Goal: Information Seeking & Learning: Learn about a topic

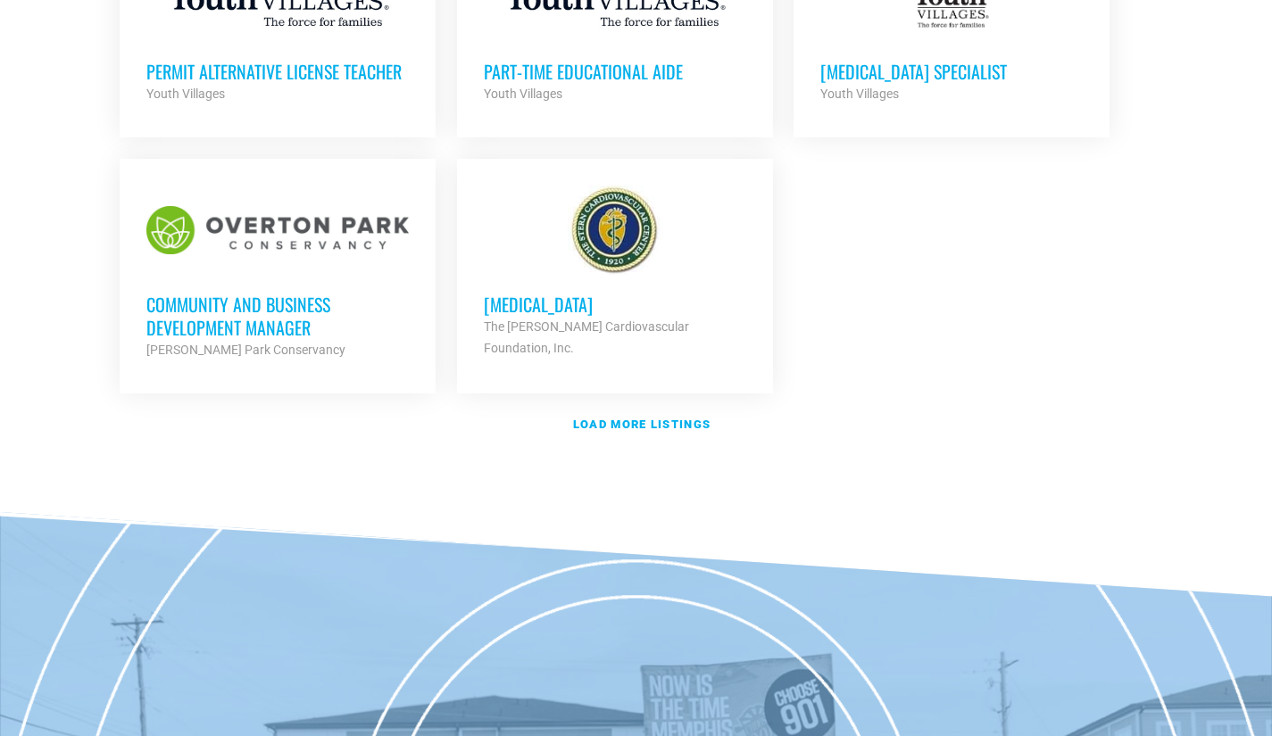
scroll to position [2231, 0]
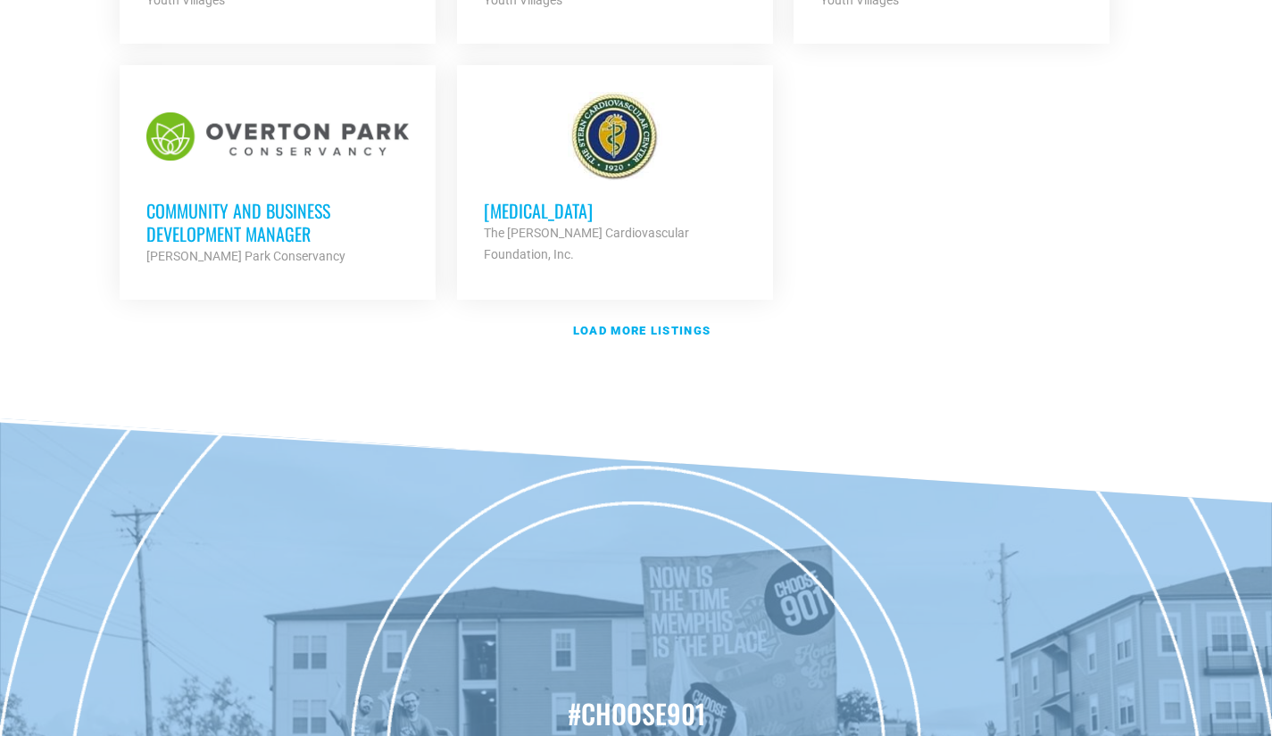
click at [240, 214] on h3 "Community and Business Development Manager" at bounding box center [277, 222] width 262 height 46
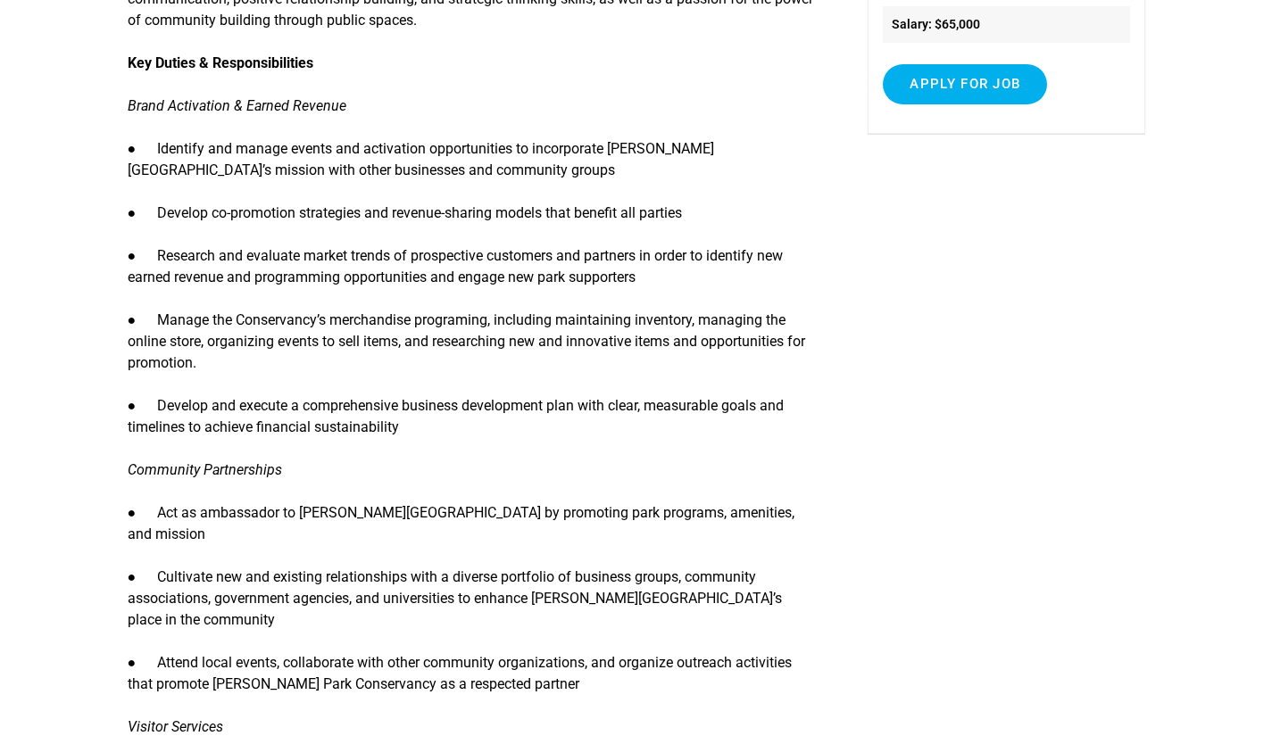
scroll to position [357, 0]
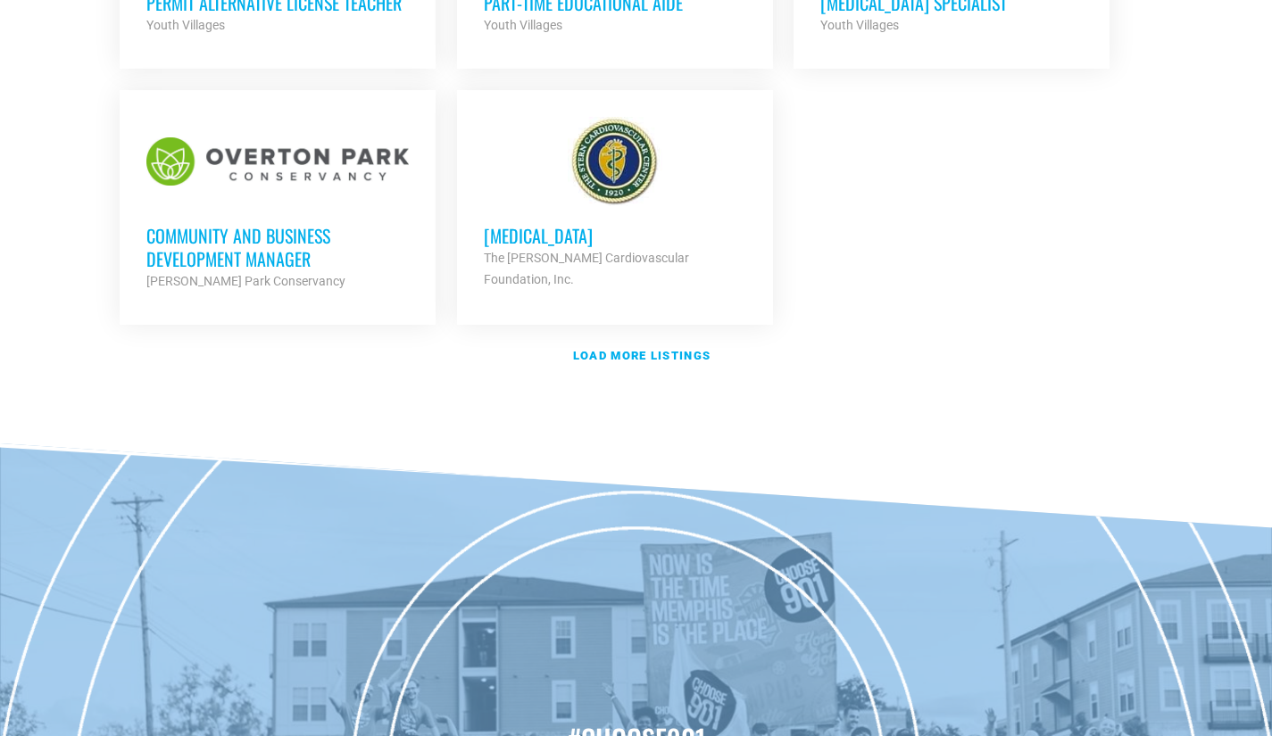
scroll to position [2109, 0]
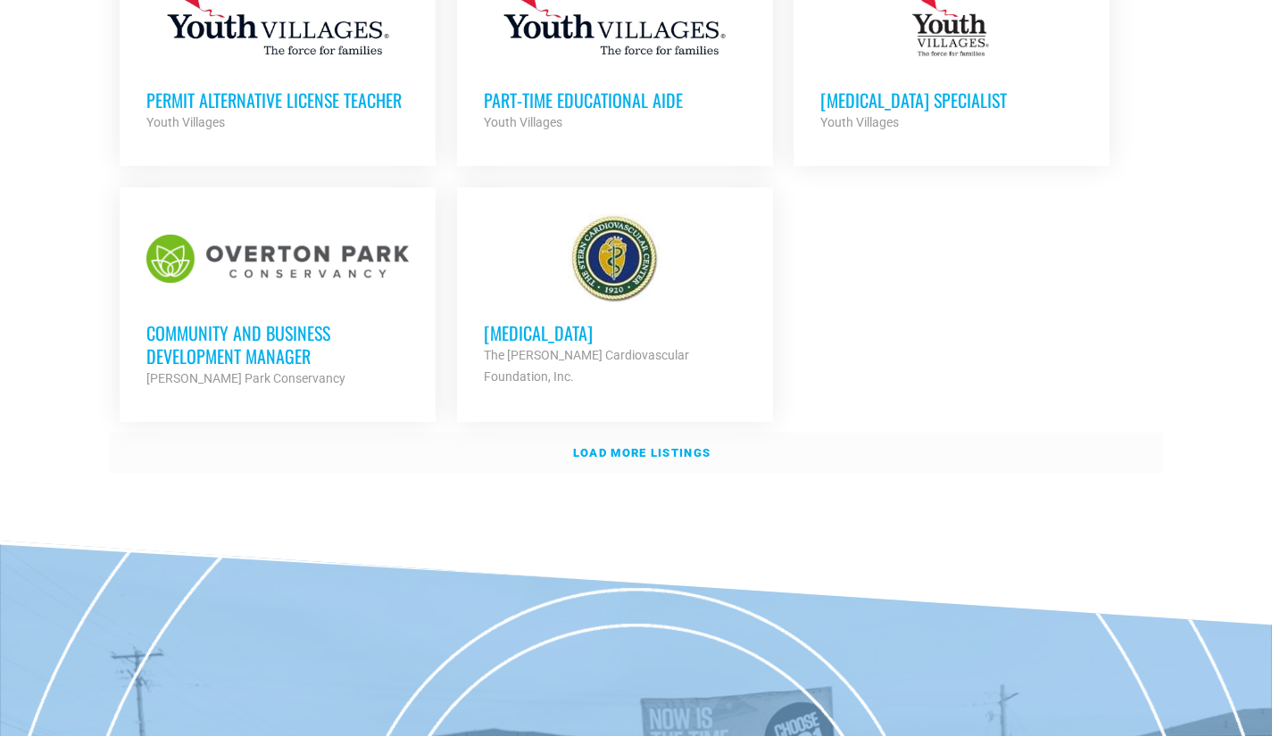
click at [634, 446] on strong "Load more listings" at bounding box center [641, 452] width 137 height 13
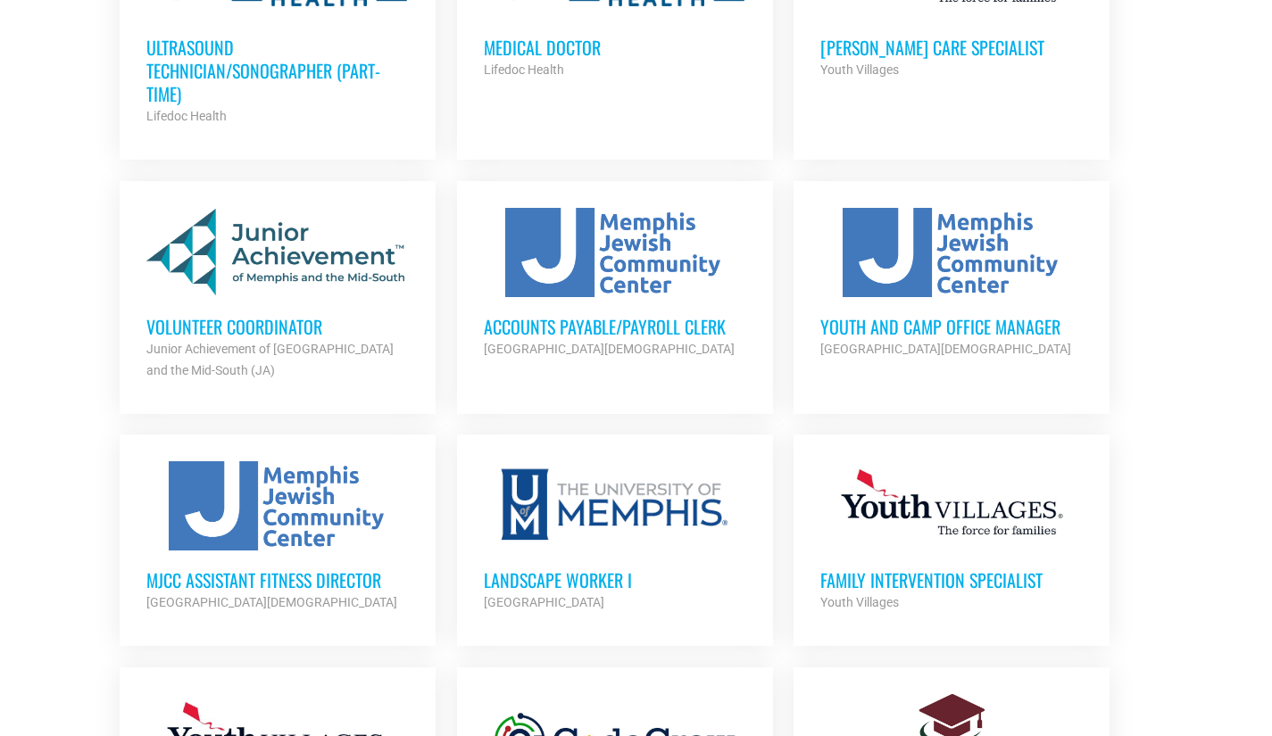
scroll to position [2733, 0]
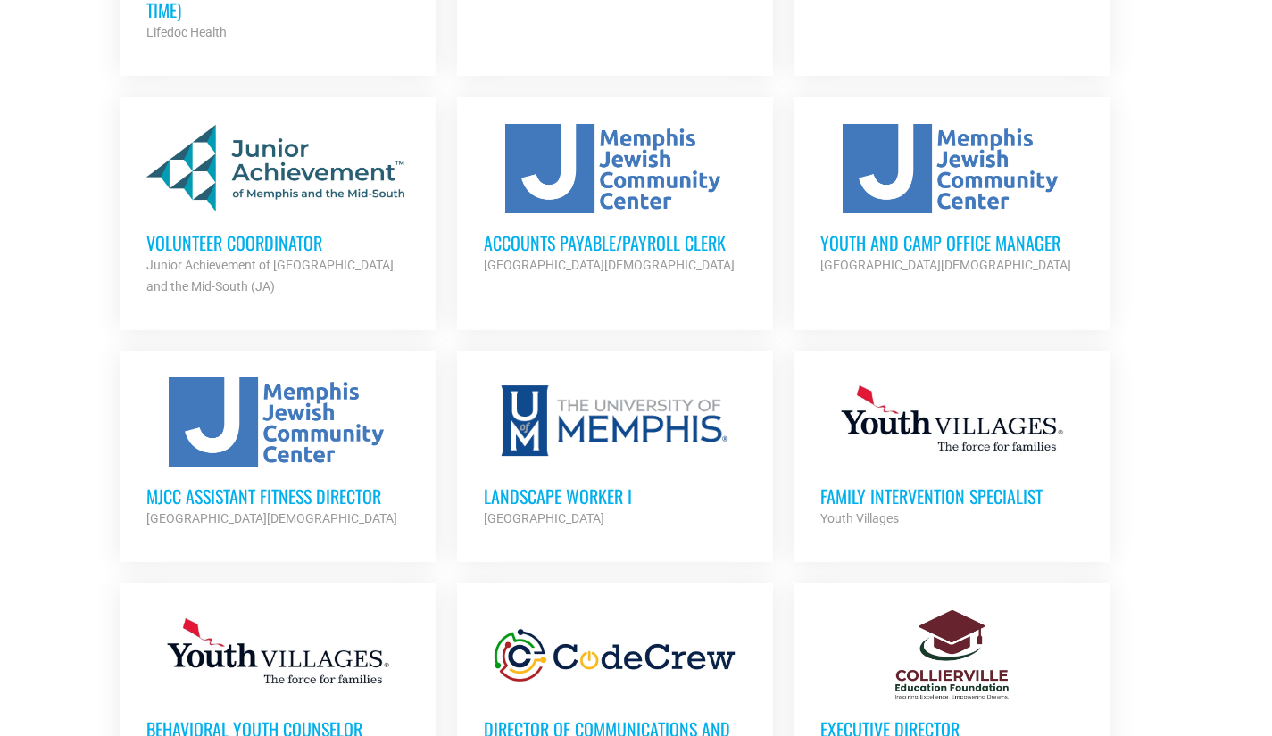
click at [250, 236] on h3 "Volunteer Coordinator" at bounding box center [277, 242] width 262 height 23
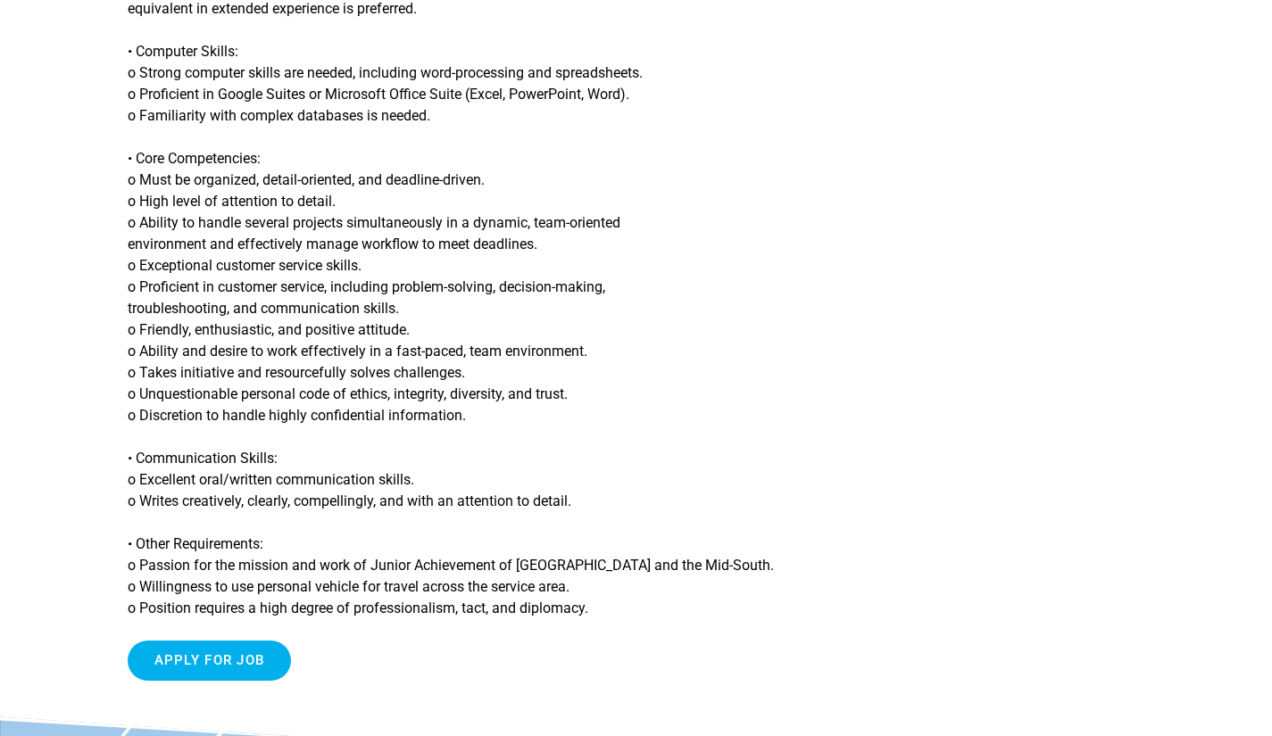
scroll to position [1606, 0]
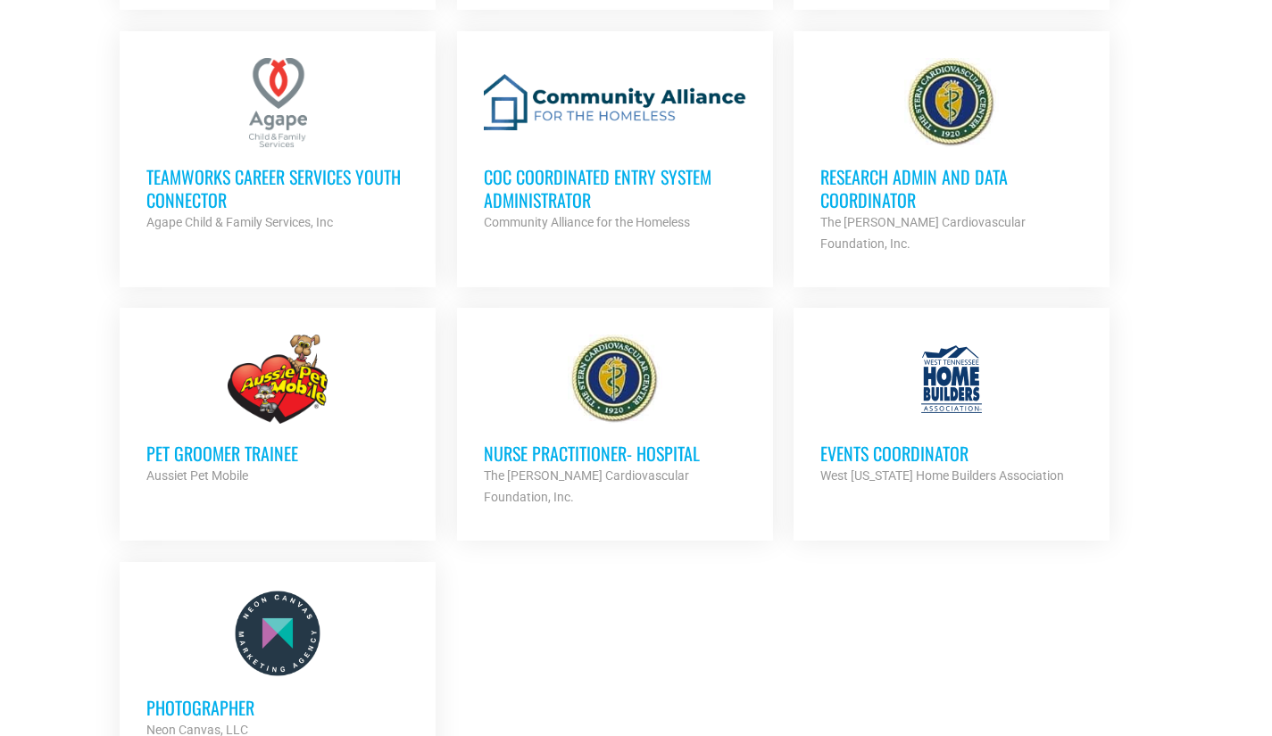
scroll to position [3717, 0]
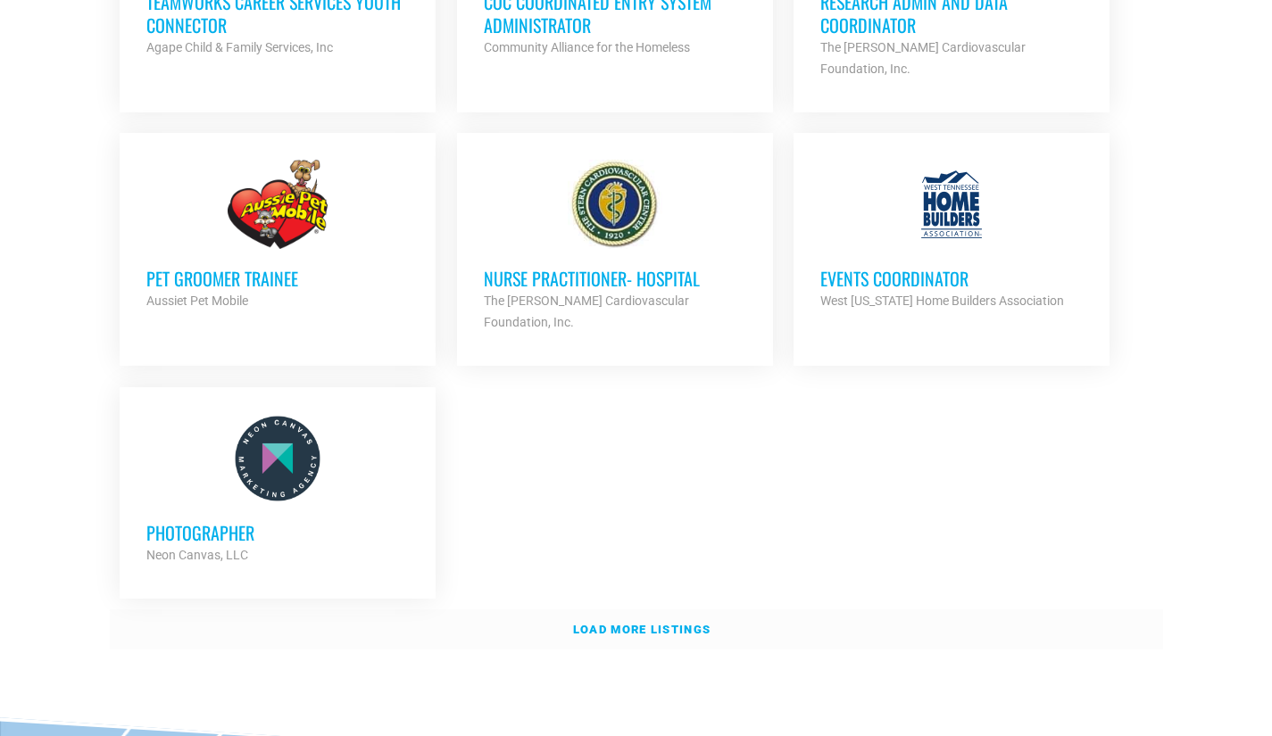
click at [628, 609] on link "Load more listings" at bounding box center [636, 629] width 1053 height 41
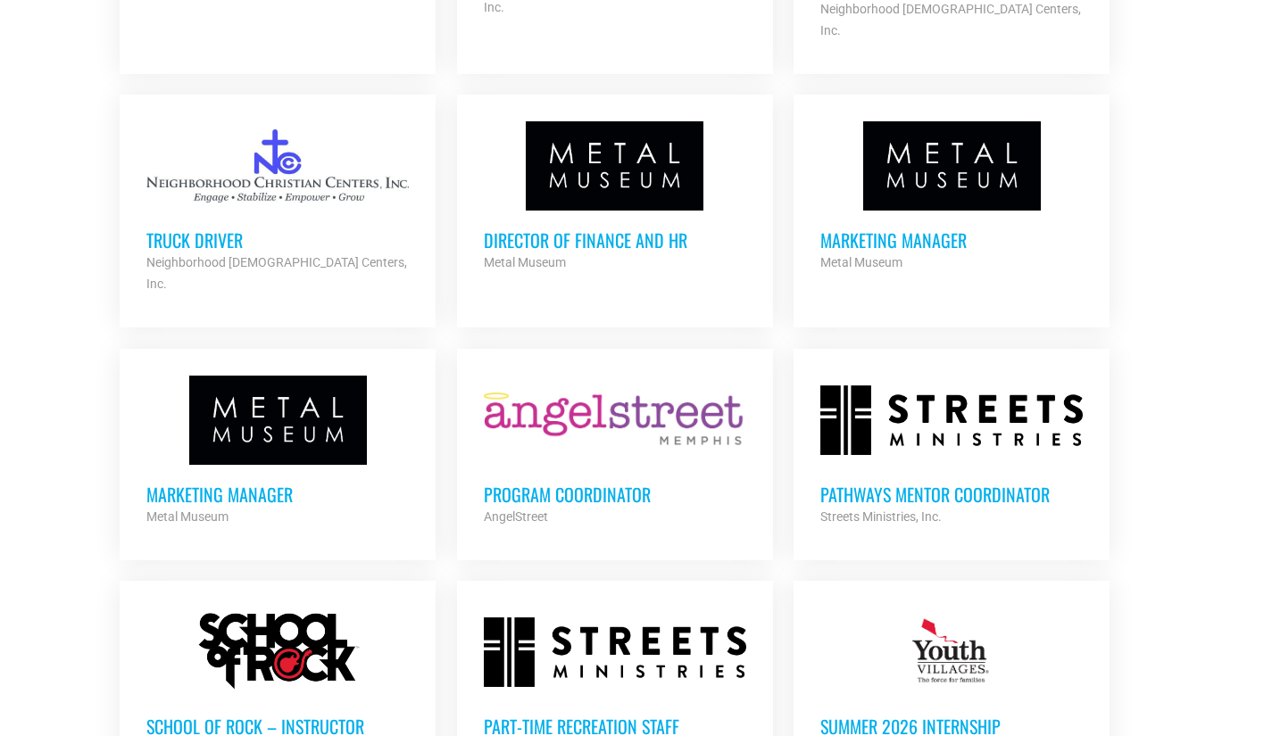
scroll to position [5145, 0]
